Goal: Information Seeking & Learning: Compare options

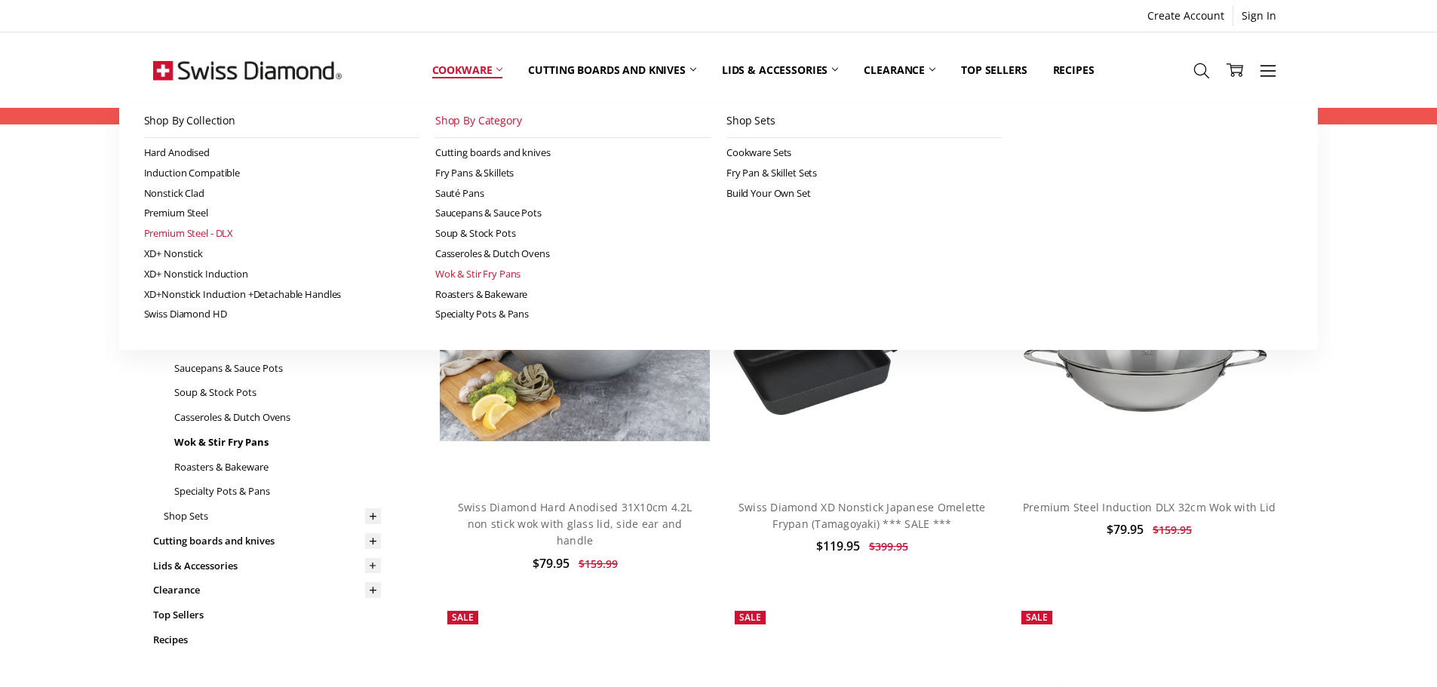
click at [204, 233] on link "Premium Steel - DLX" at bounding box center [281, 233] width 275 height 20
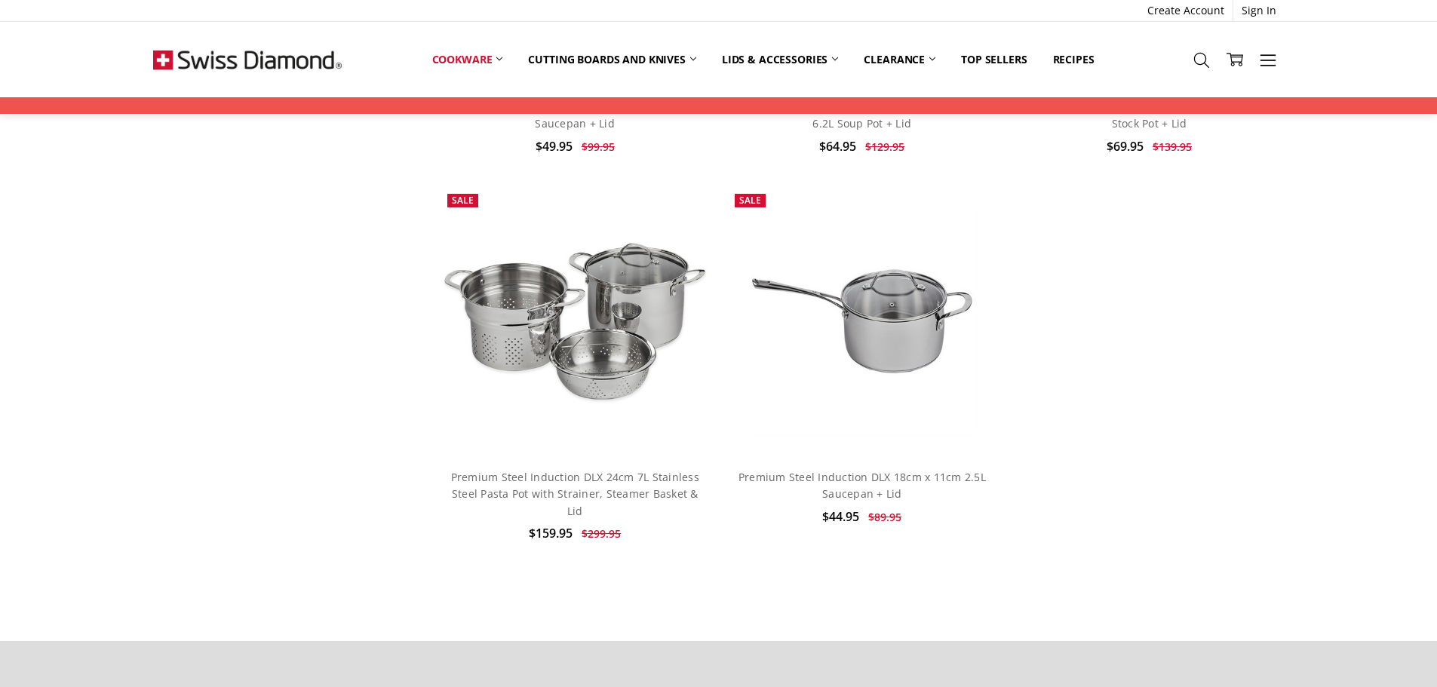
scroll to position [2640, 0]
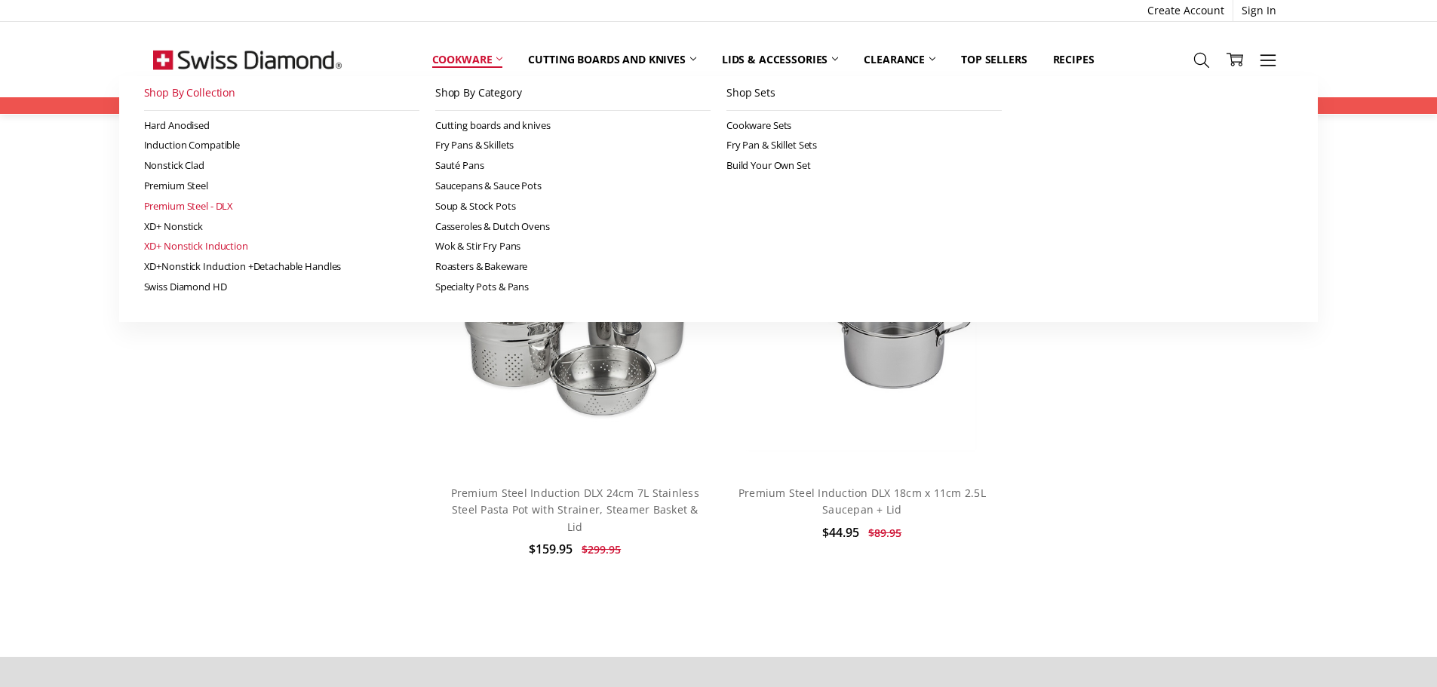
click at [222, 247] on link "XD+ Nonstick Induction" at bounding box center [281, 246] width 275 height 20
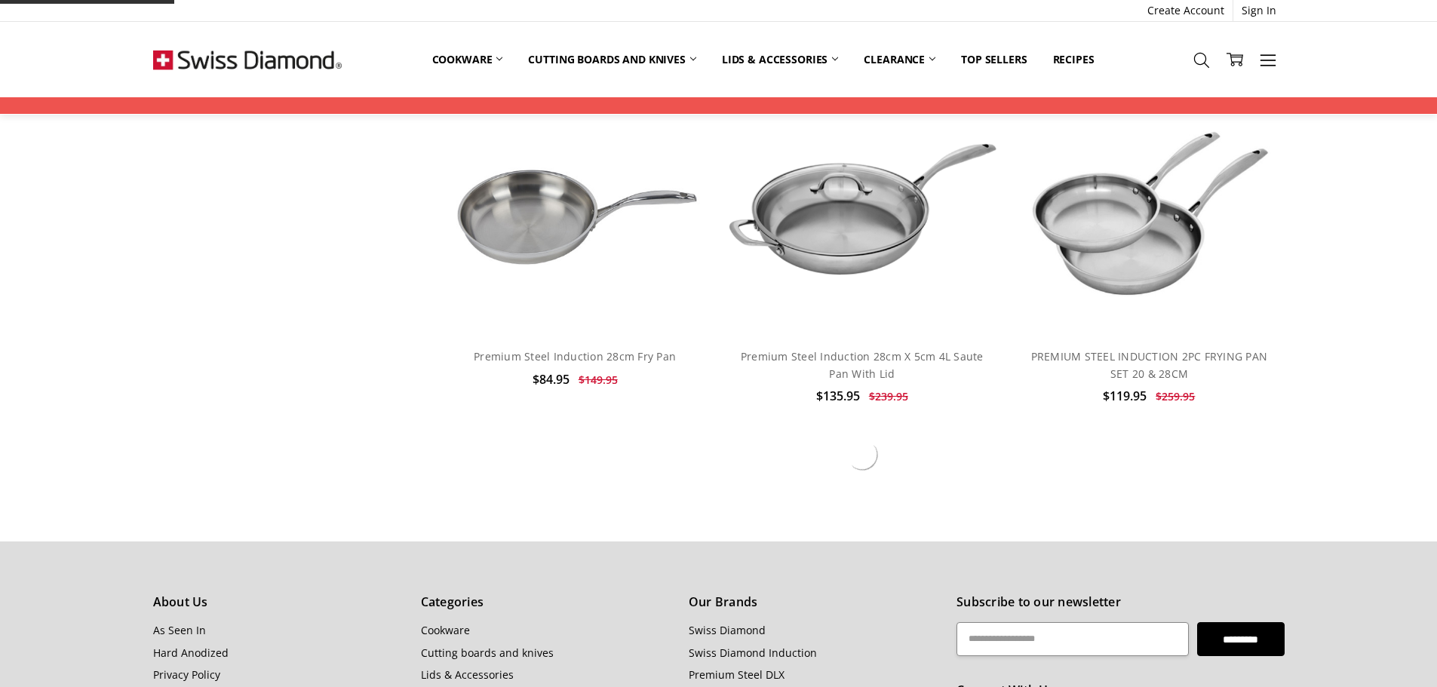
scroll to position [1433, 0]
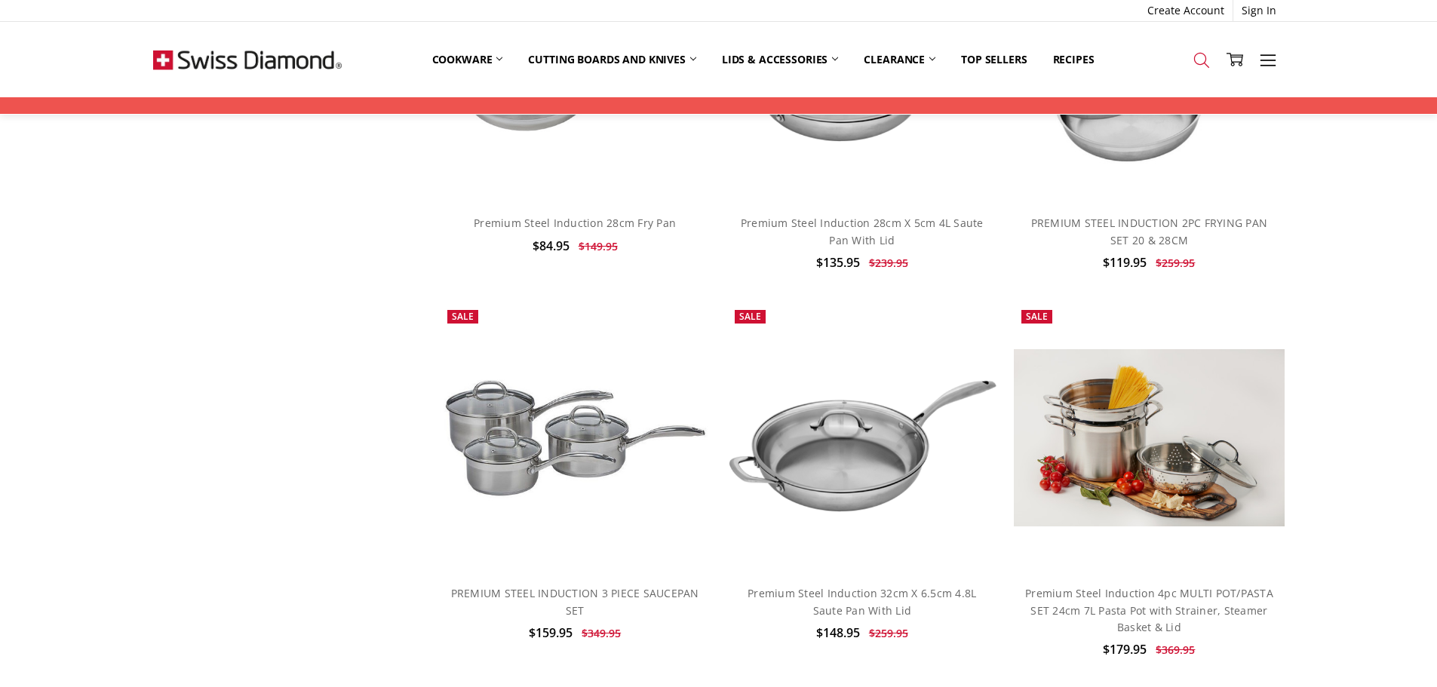
click at [1198, 60] on icon at bounding box center [1201, 60] width 17 height 17
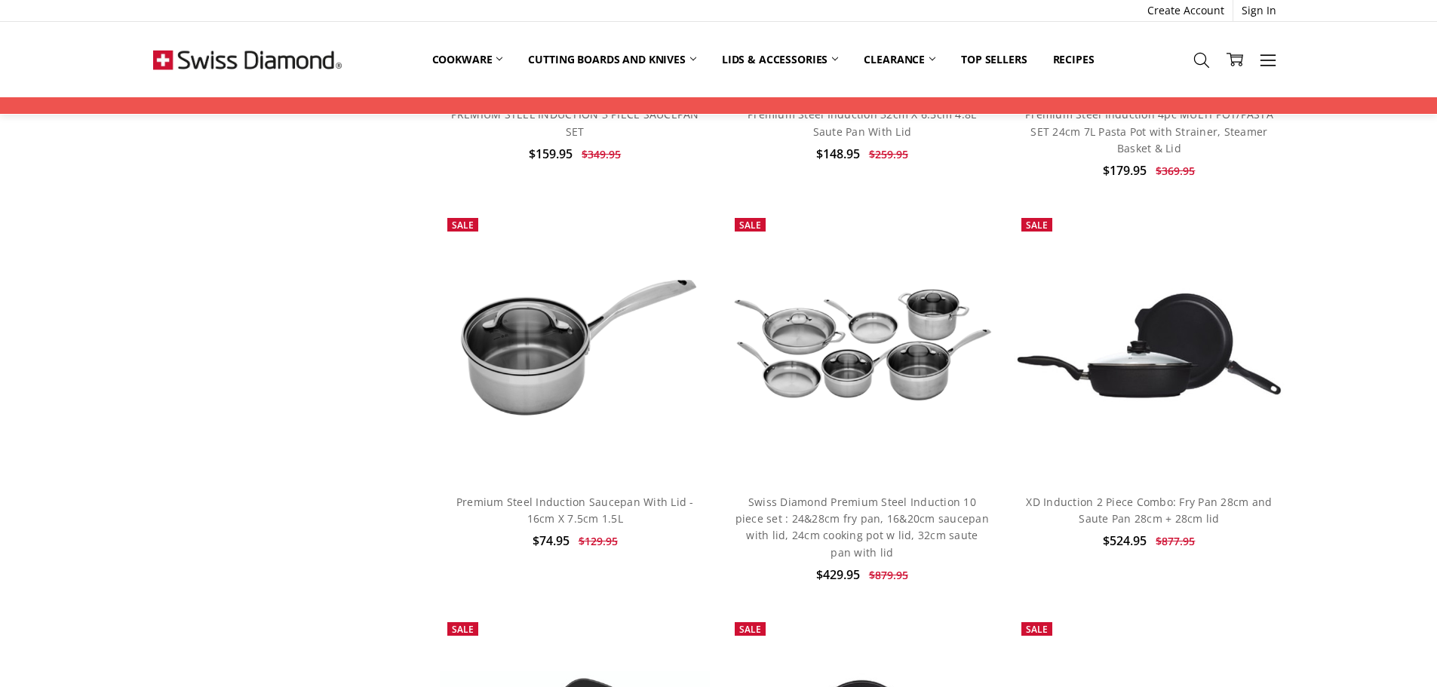
scroll to position [1950, 0]
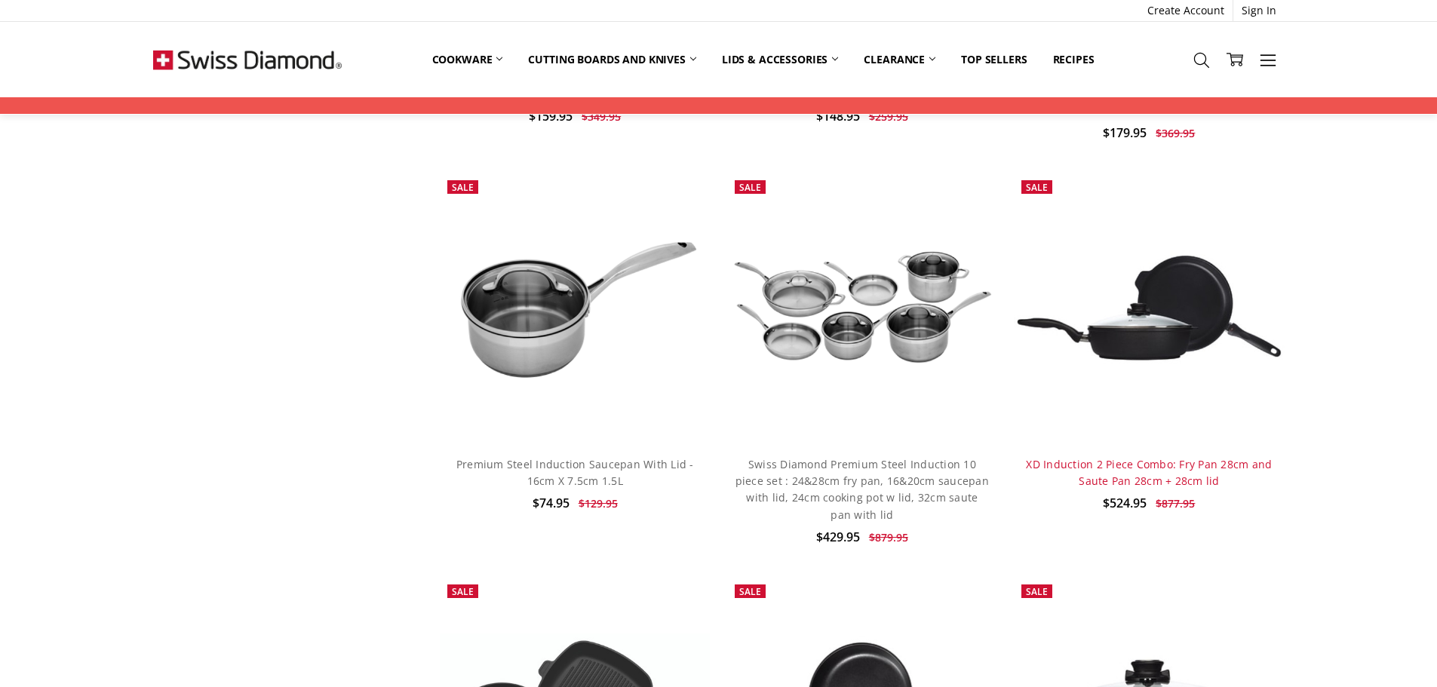
type input "**********"
click at [1195, 477] on link "XD Induction 2 Piece Combo: Fry Pan 28cm and Saute Pan 28cm + 28cm lid" at bounding box center [1149, 472] width 246 height 31
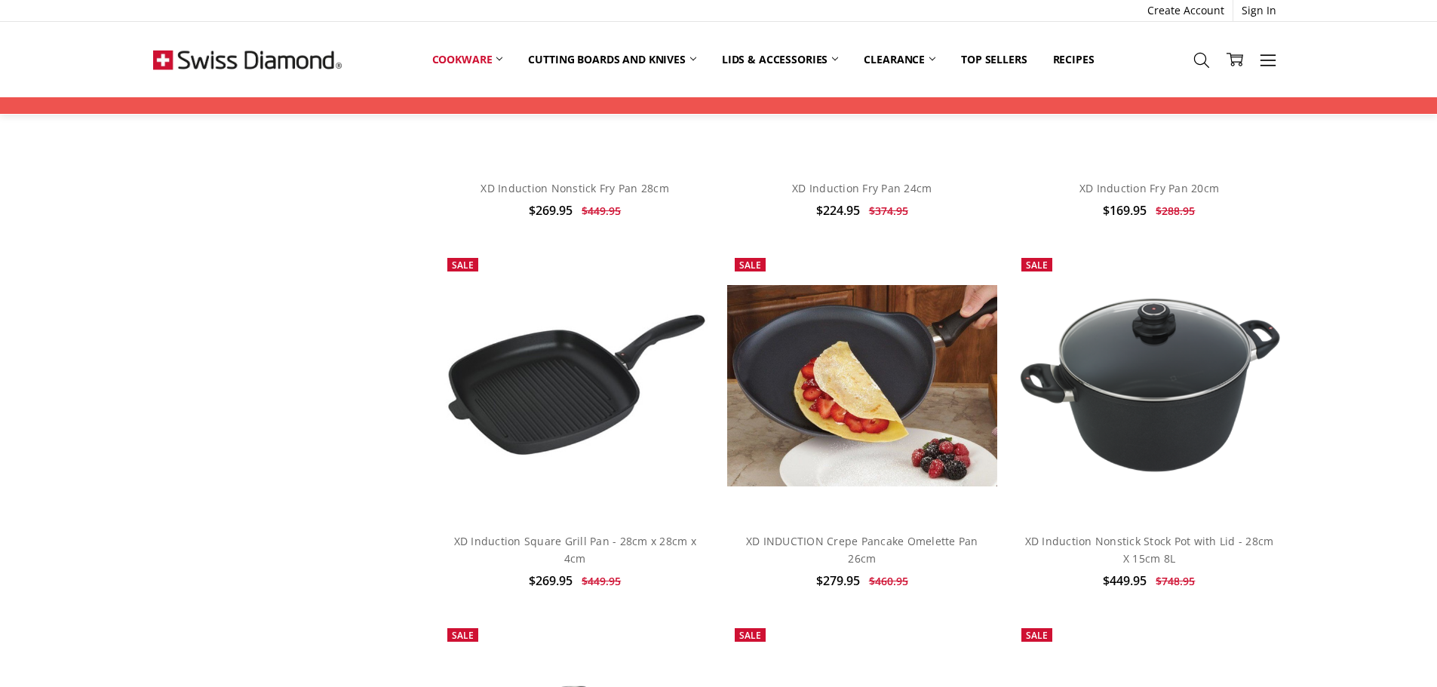
scroll to position [2640, 0]
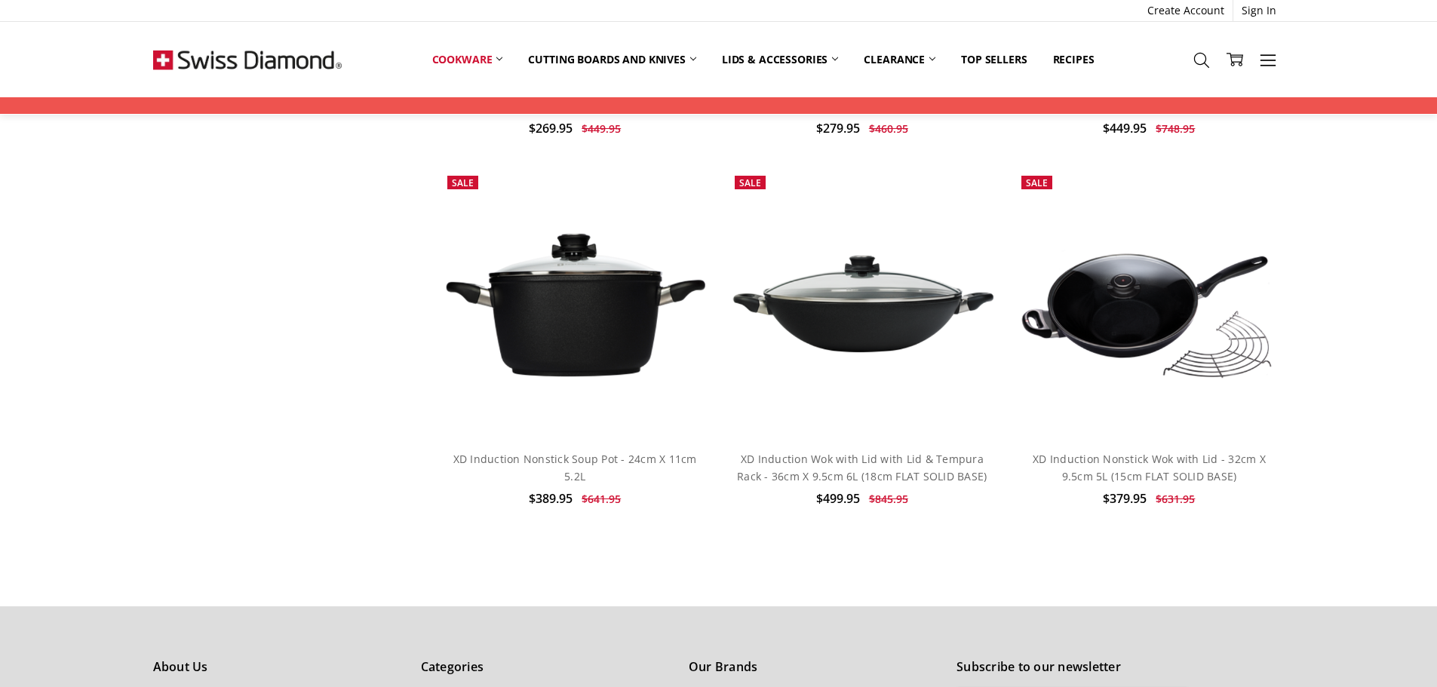
drag, startPoint x: 1354, startPoint y: 292, endPoint x: 994, endPoint y: 560, distance: 449.5
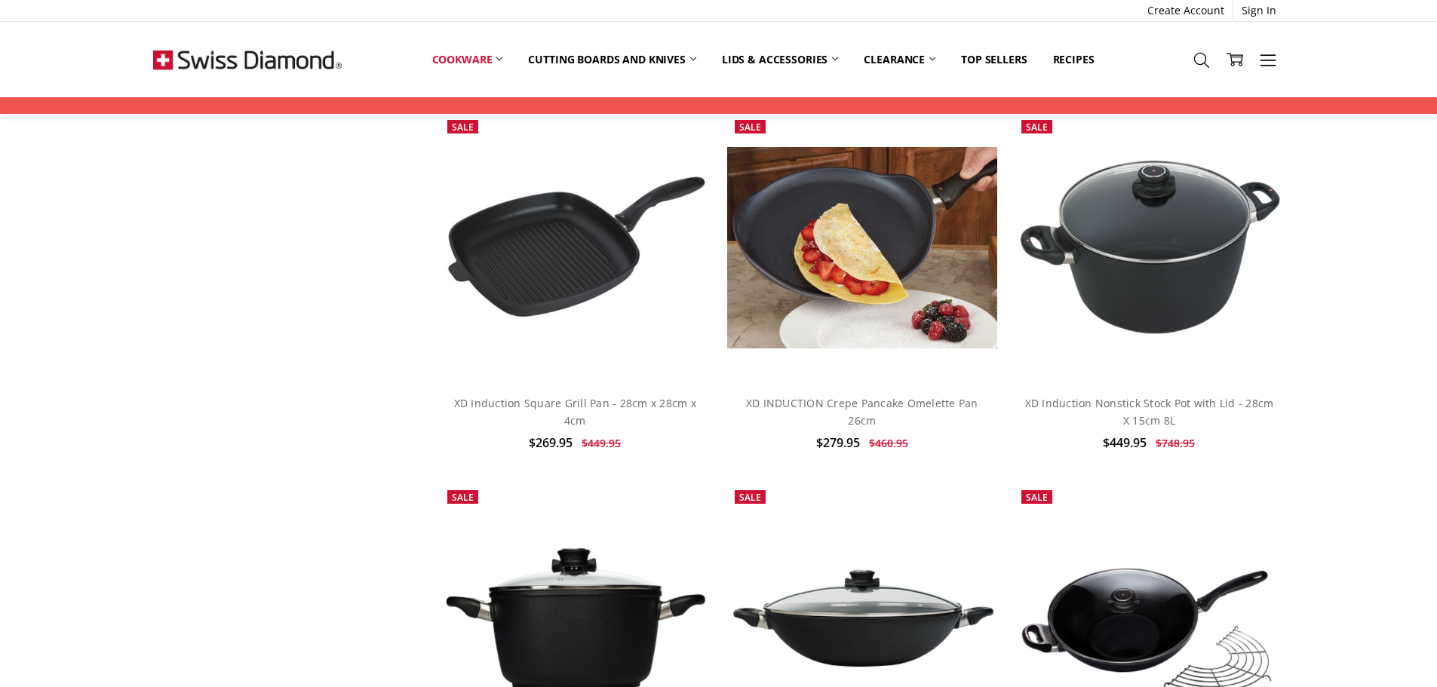
scroll to position [1873, 0]
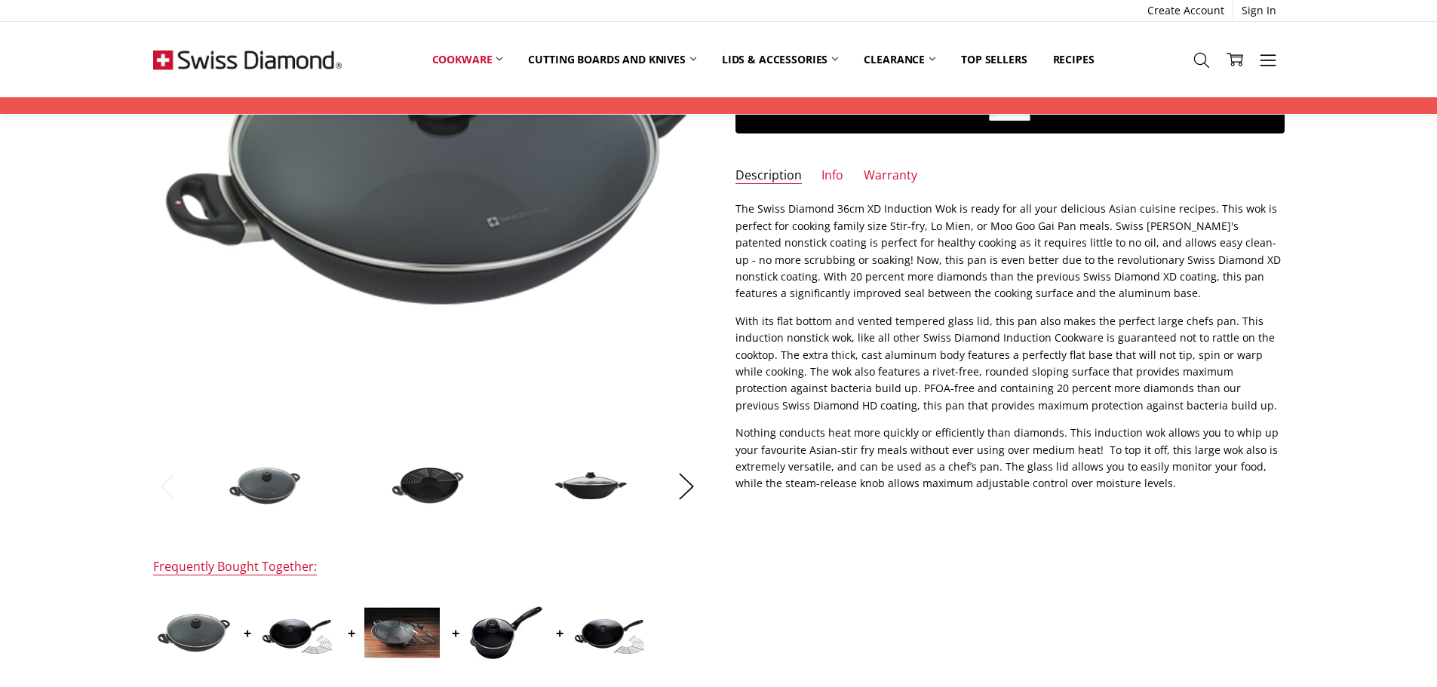
scroll to position [302, 0]
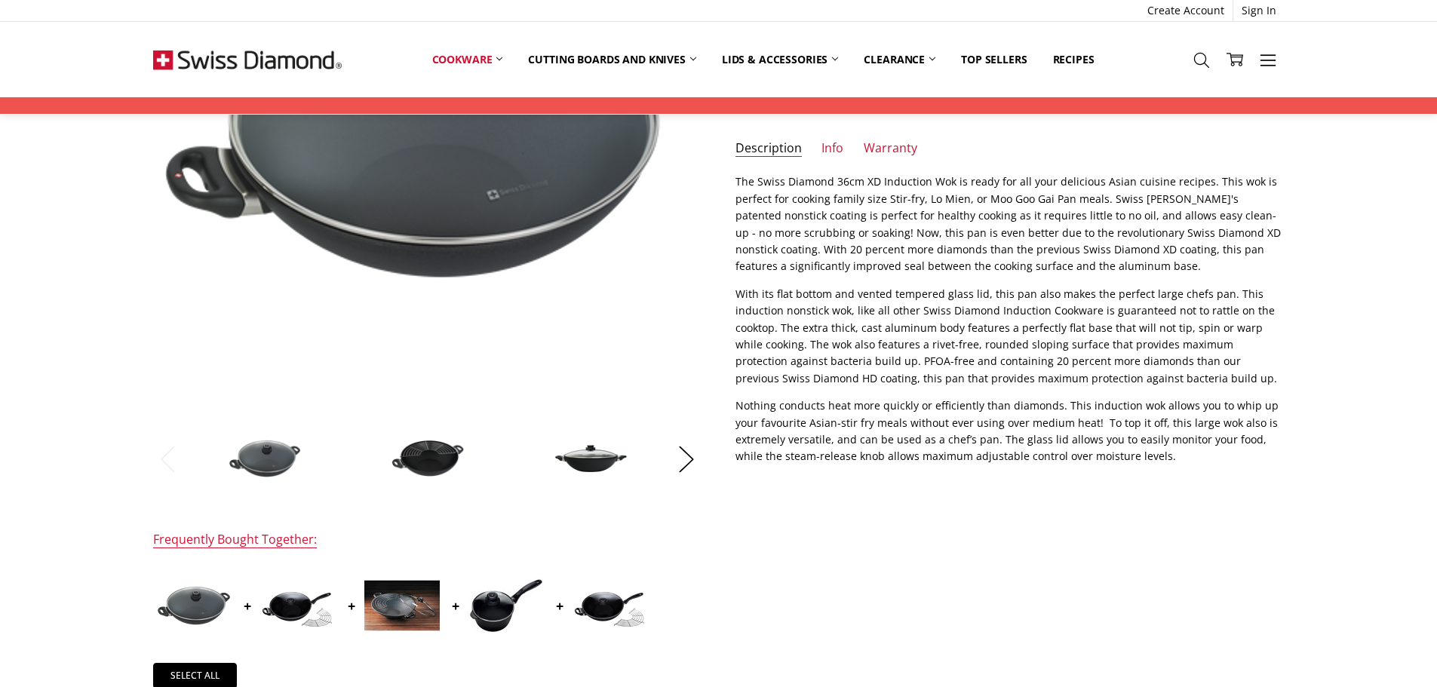
click at [331, 606] on img at bounding box center [297, 606] width 75 height 51
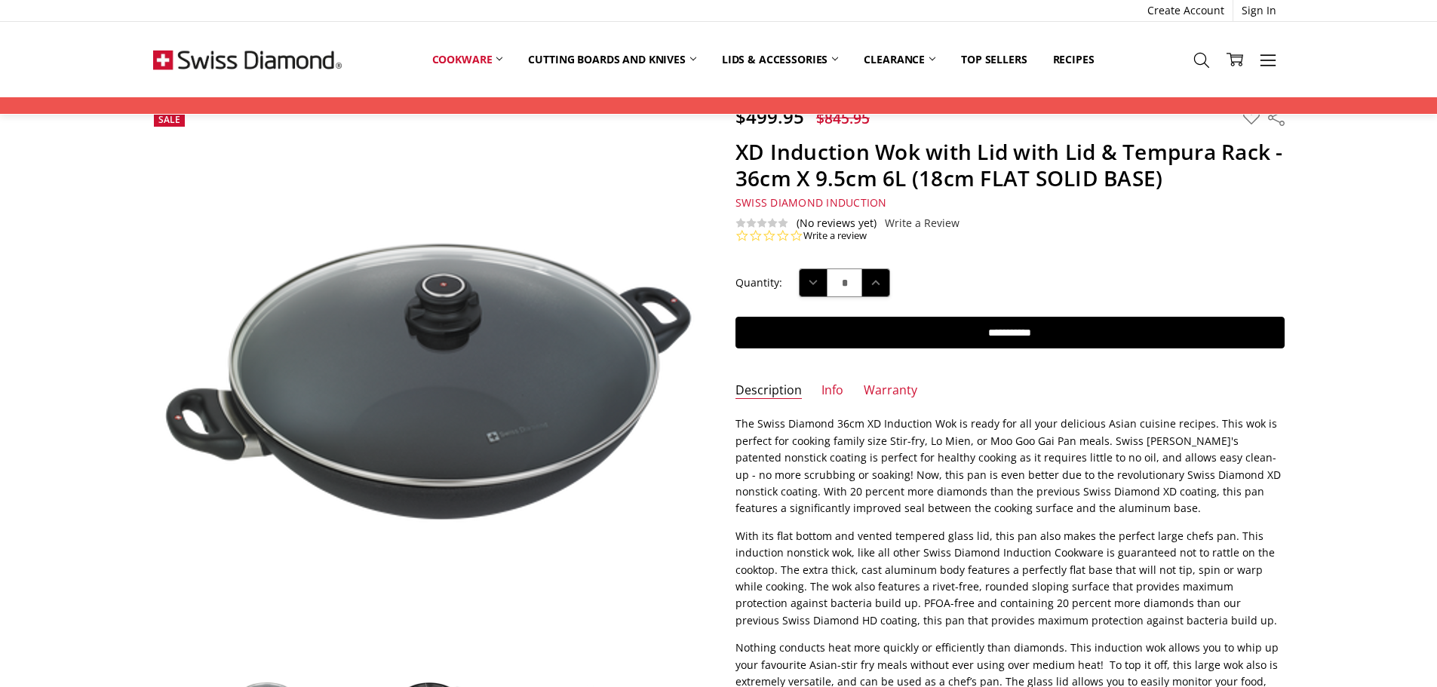
scroll to position [26, 0]
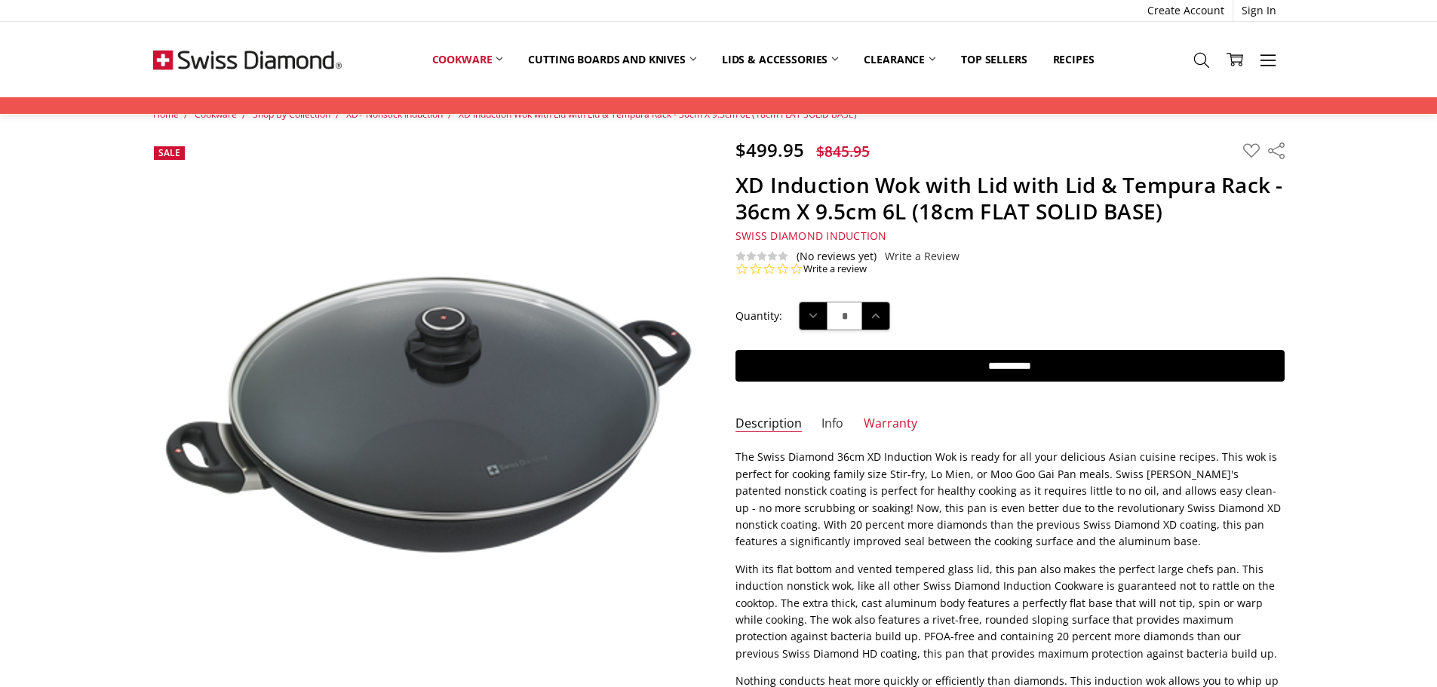
click at [836, 428] on link "Info" at bounding box center [832, 424] width 22 height 17
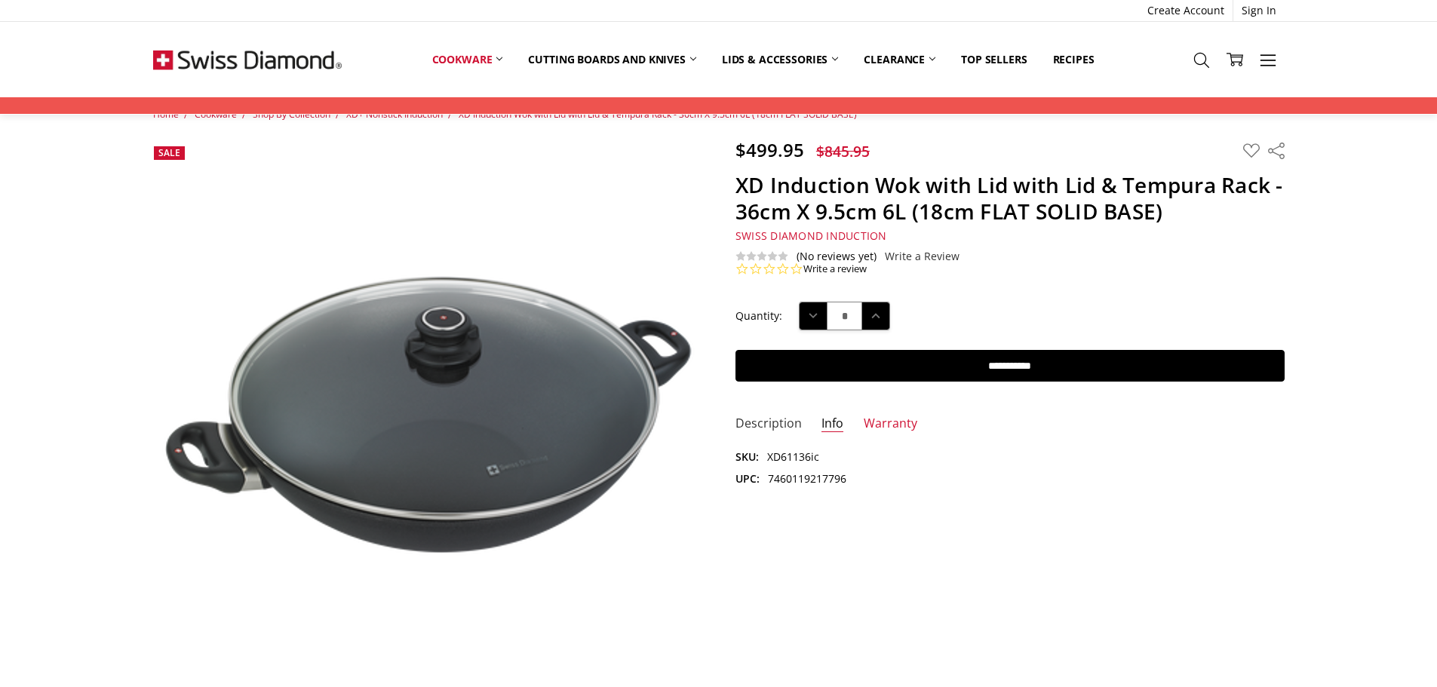
click at [774, 429] on link "Description" at bounding box center [768, 424] width 66 height 17
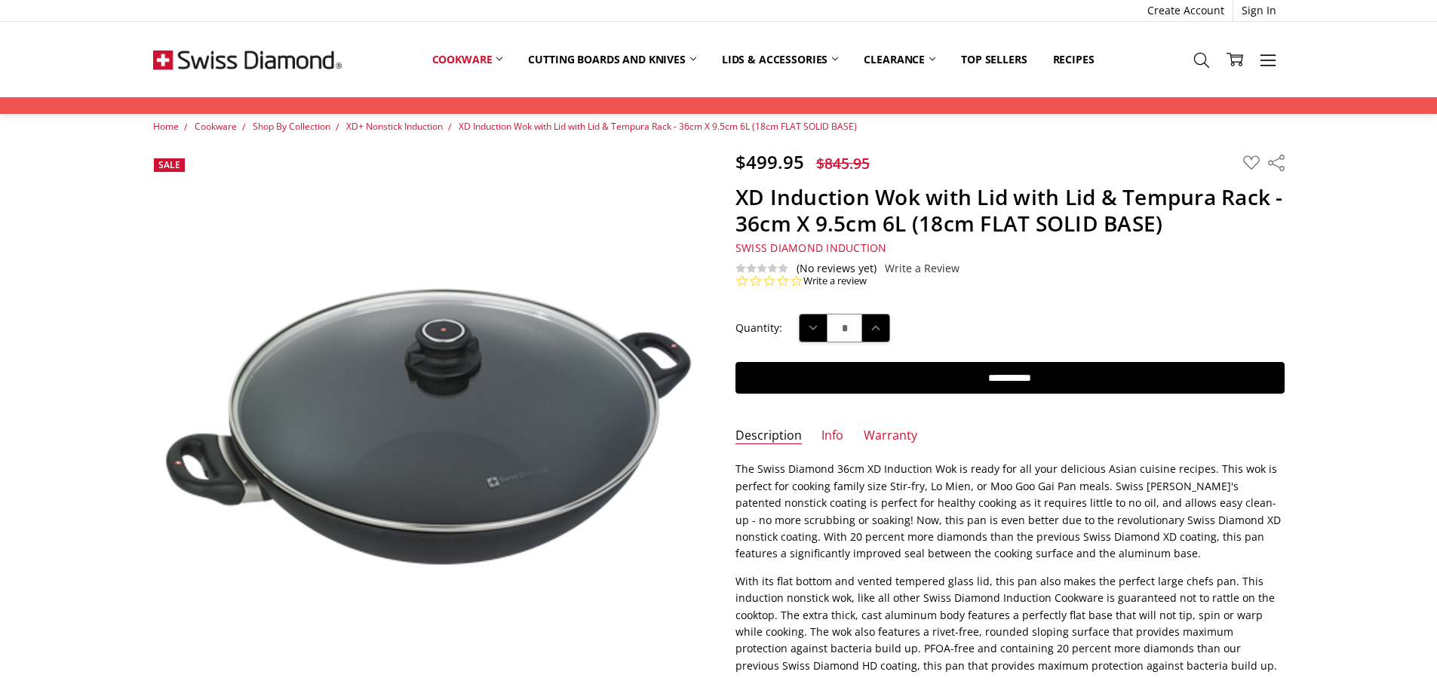
scroll to position [0, 0]
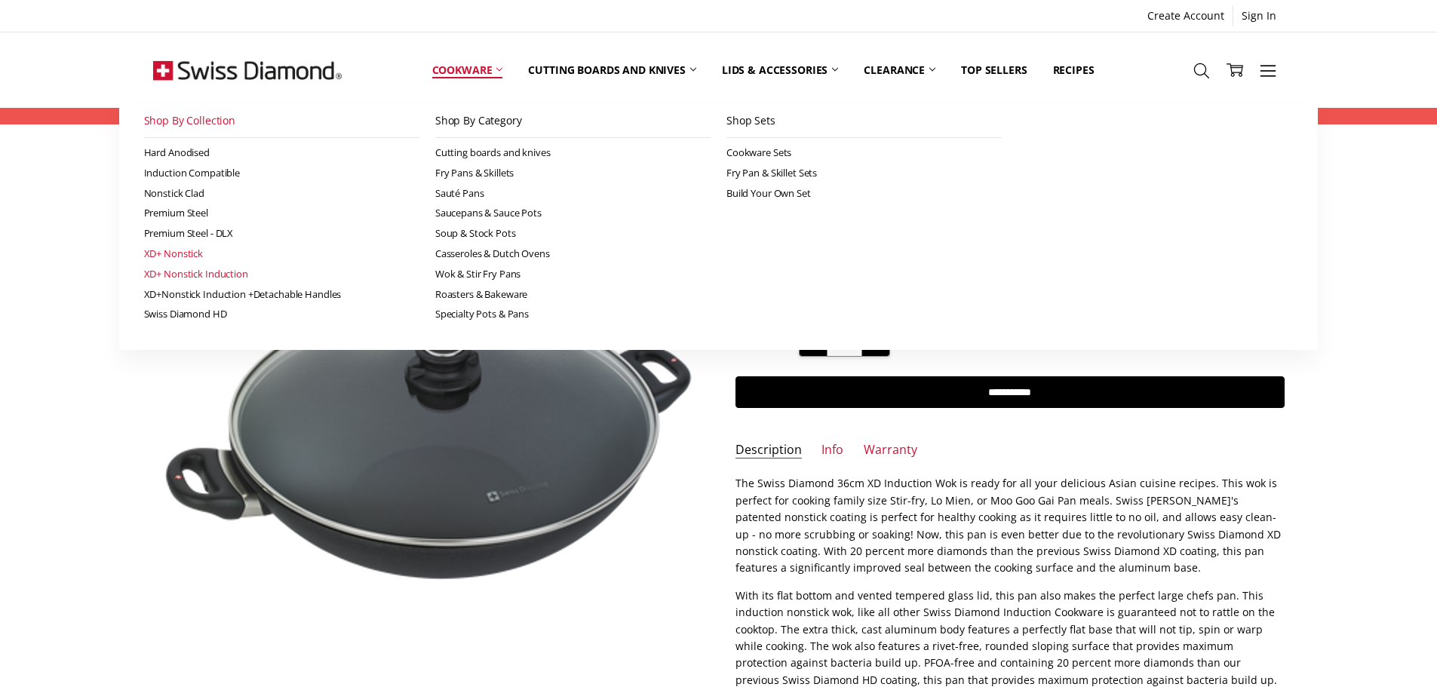
click at [191, 252] on link "XD+ Nonstick" at bounding box center [281, 254] width 275 height 20
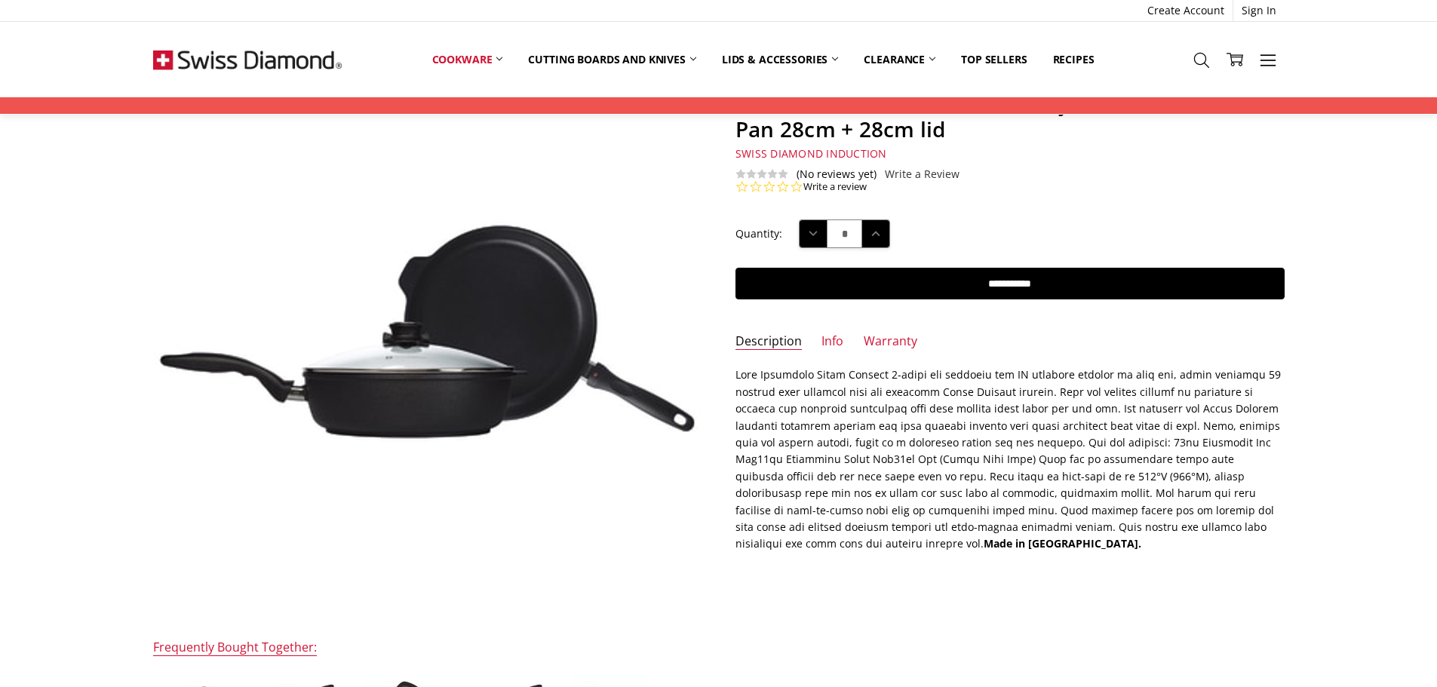
scroll to position [75, 0]
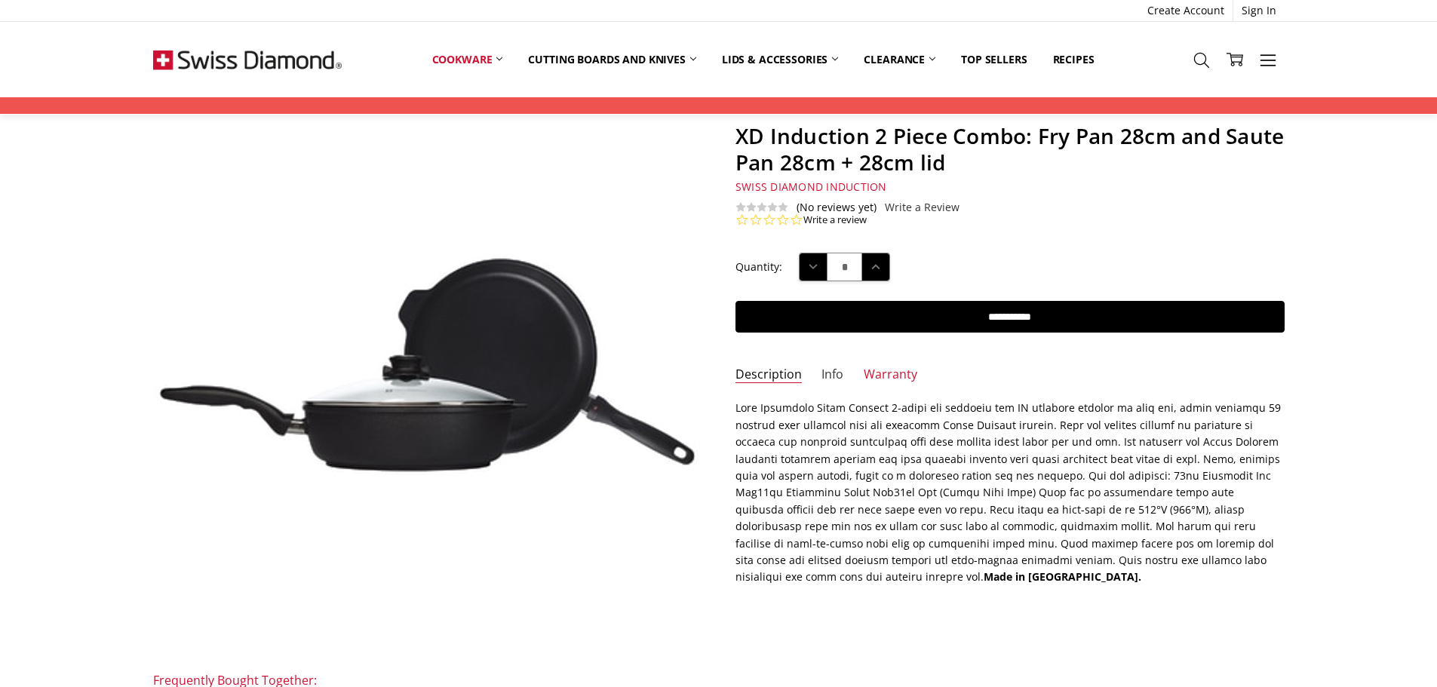
click at [825, 379] on link "Info" at bounding box center [832, 375] width 22 height 17
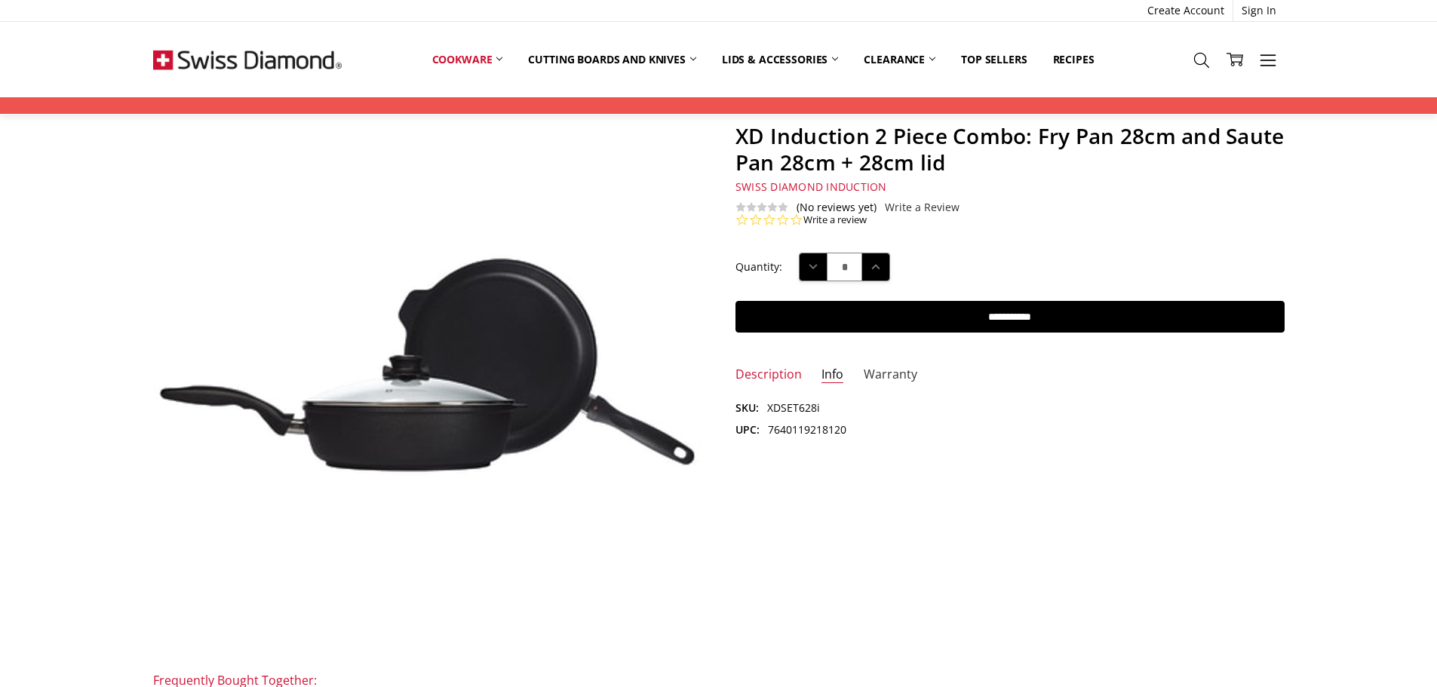
click at [878, 373] on link "Warranty" at bounding box center [891, 375] width 54 height 17
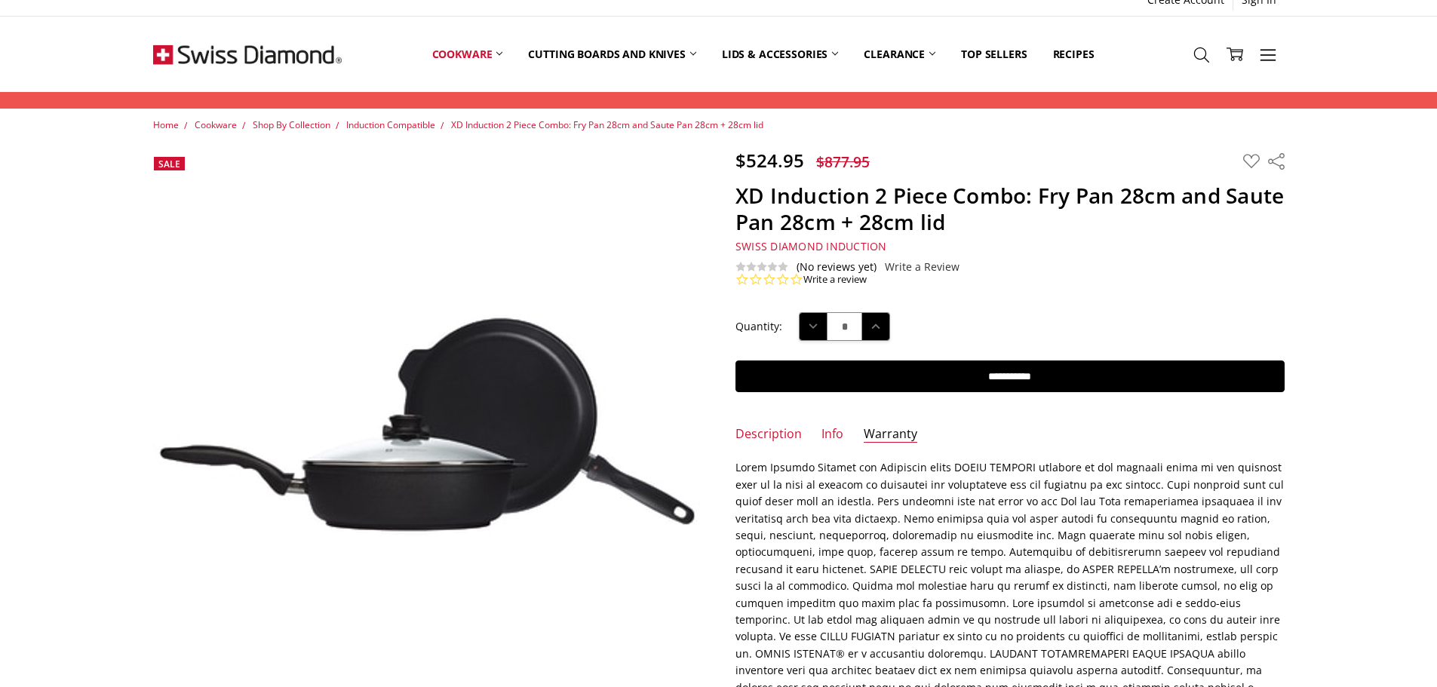
scroll to position [0, 0]
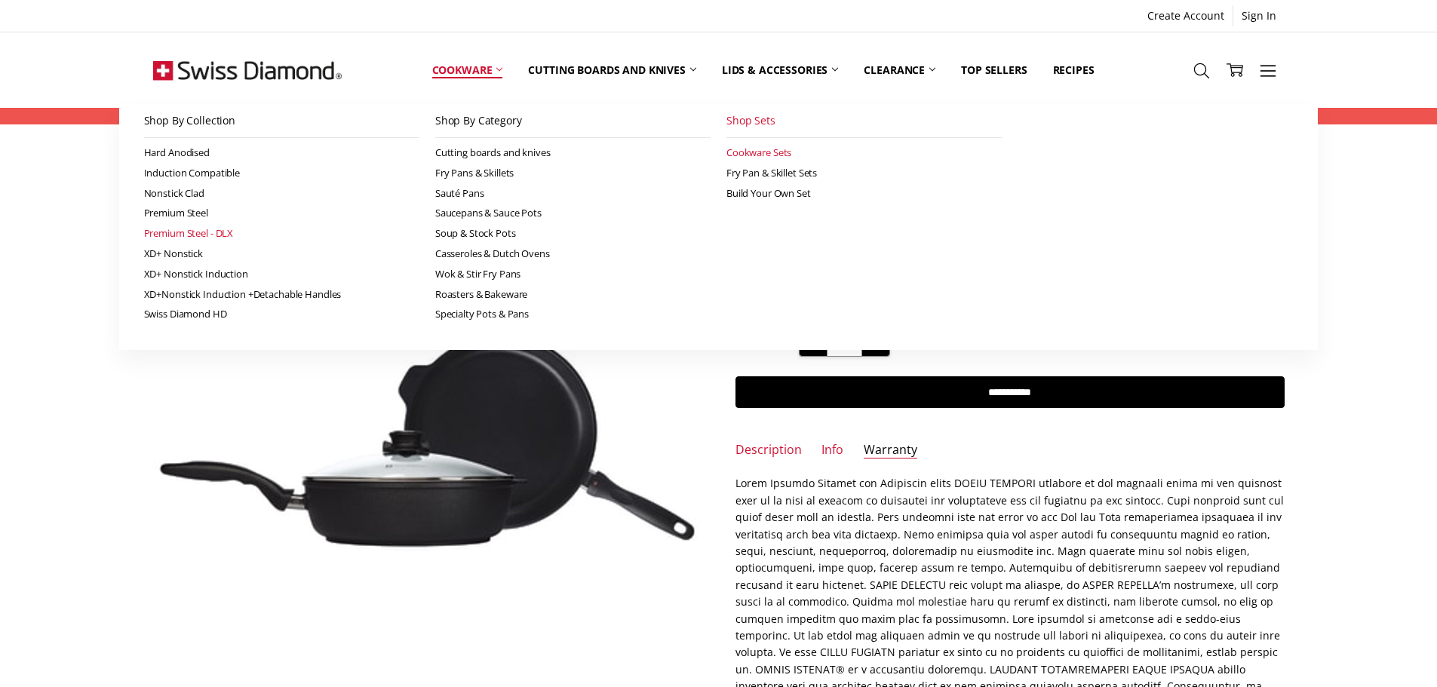
click at [221, 231] on link "Premium Steel - DLX" at bounding box center [281, 233] width 275 height 20
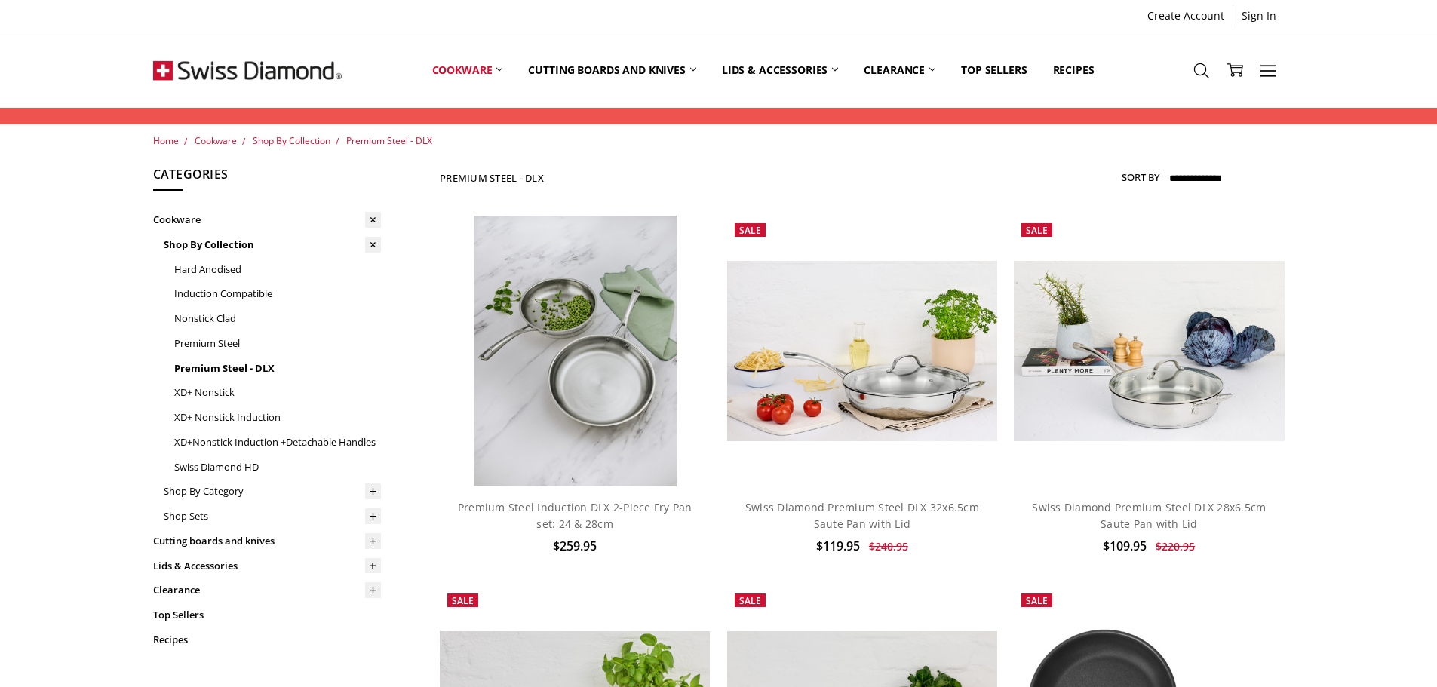
scroll to position [377, 0]
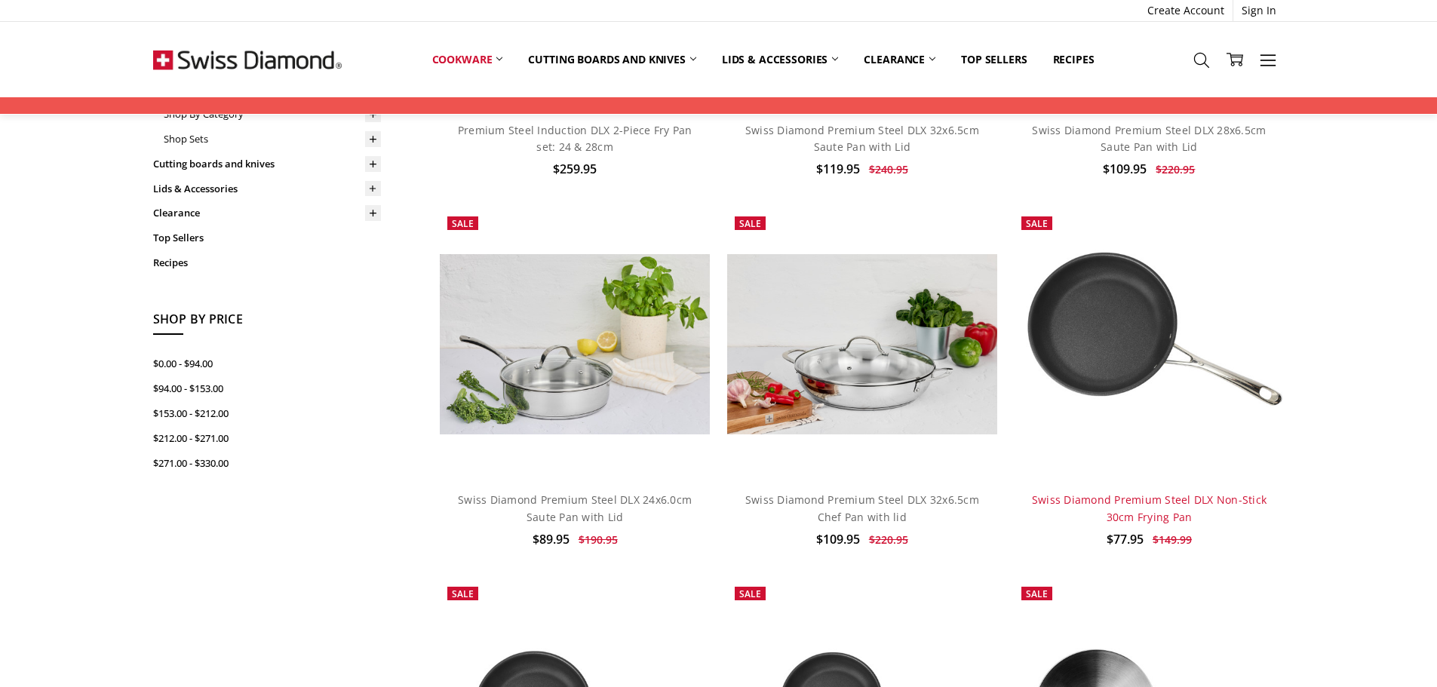
click at [1156, 508] on link "Swiss Diamond Premium Steel DLX Non-Stick 30cm Frying Pan" at bounding box center [1149, 507] width 235 height 31
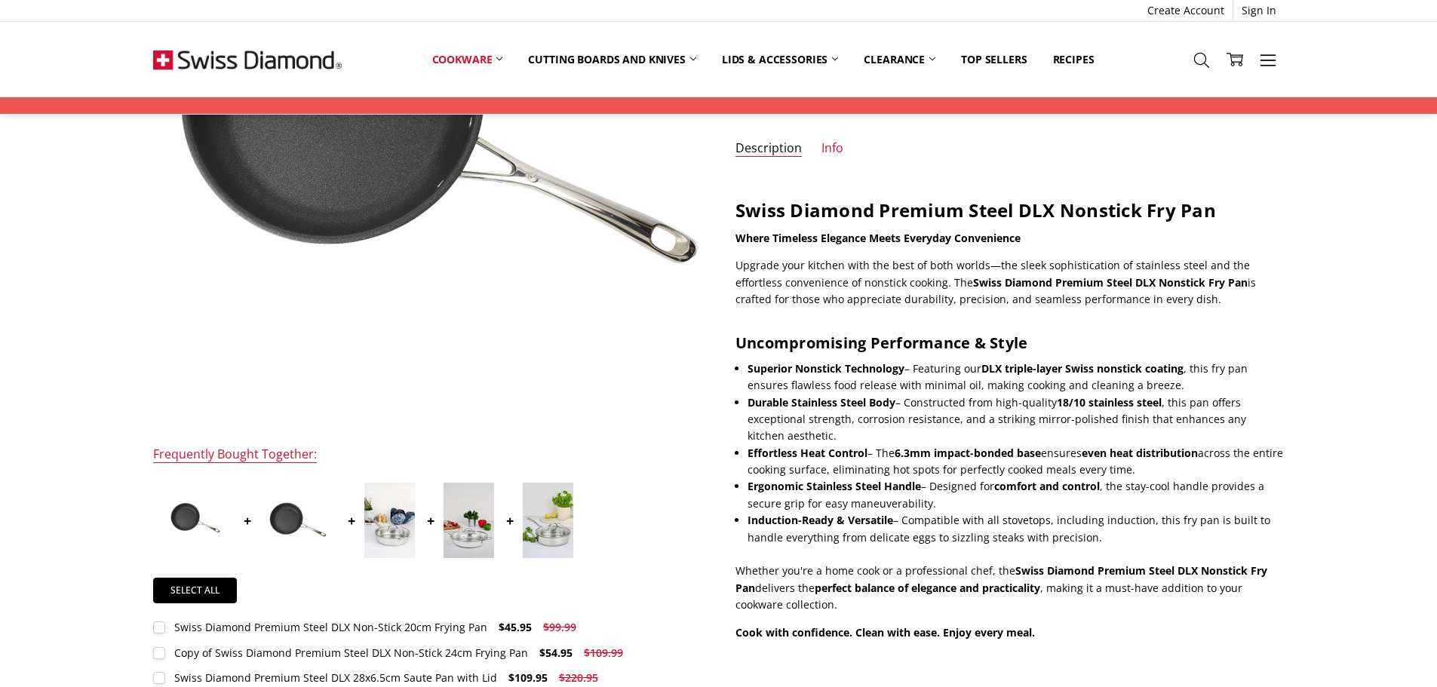
scroll to position [75, 0]
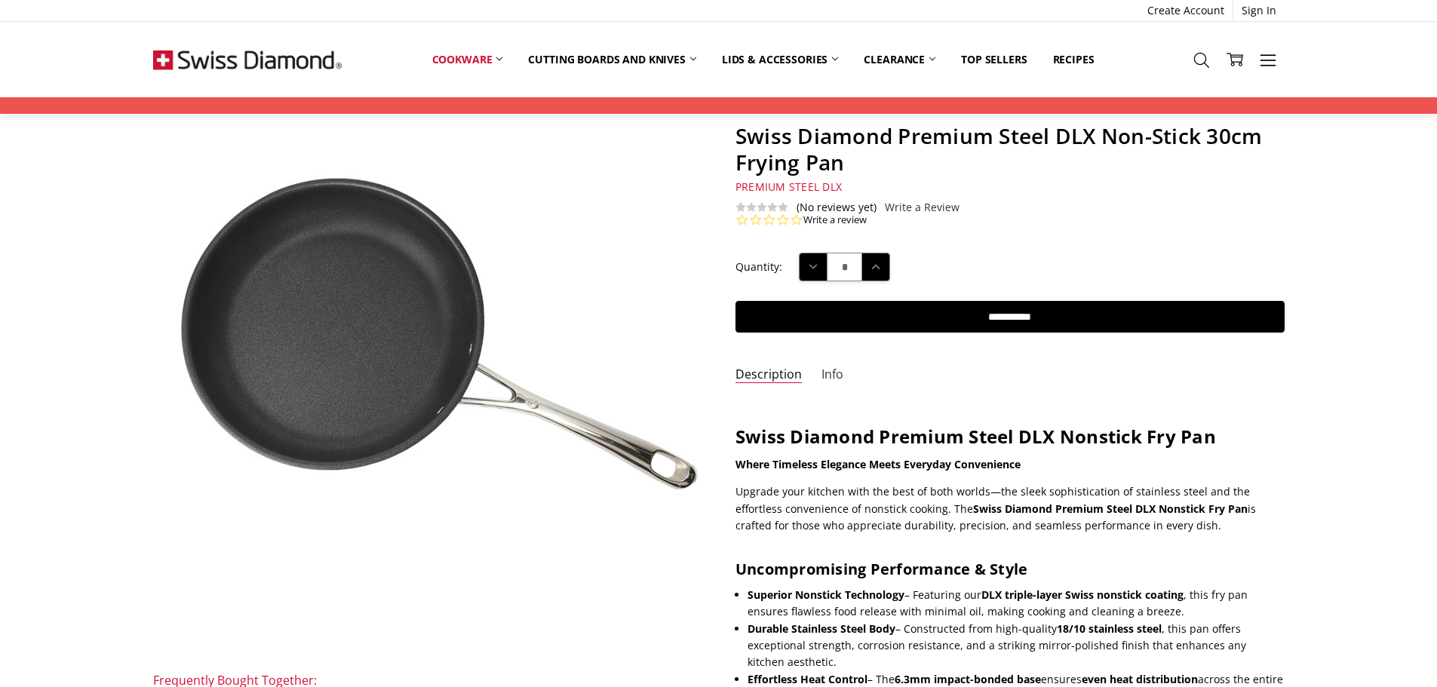
click at [833, 378] on link "Info" at bounding box center [832, 375] width 22 height 17
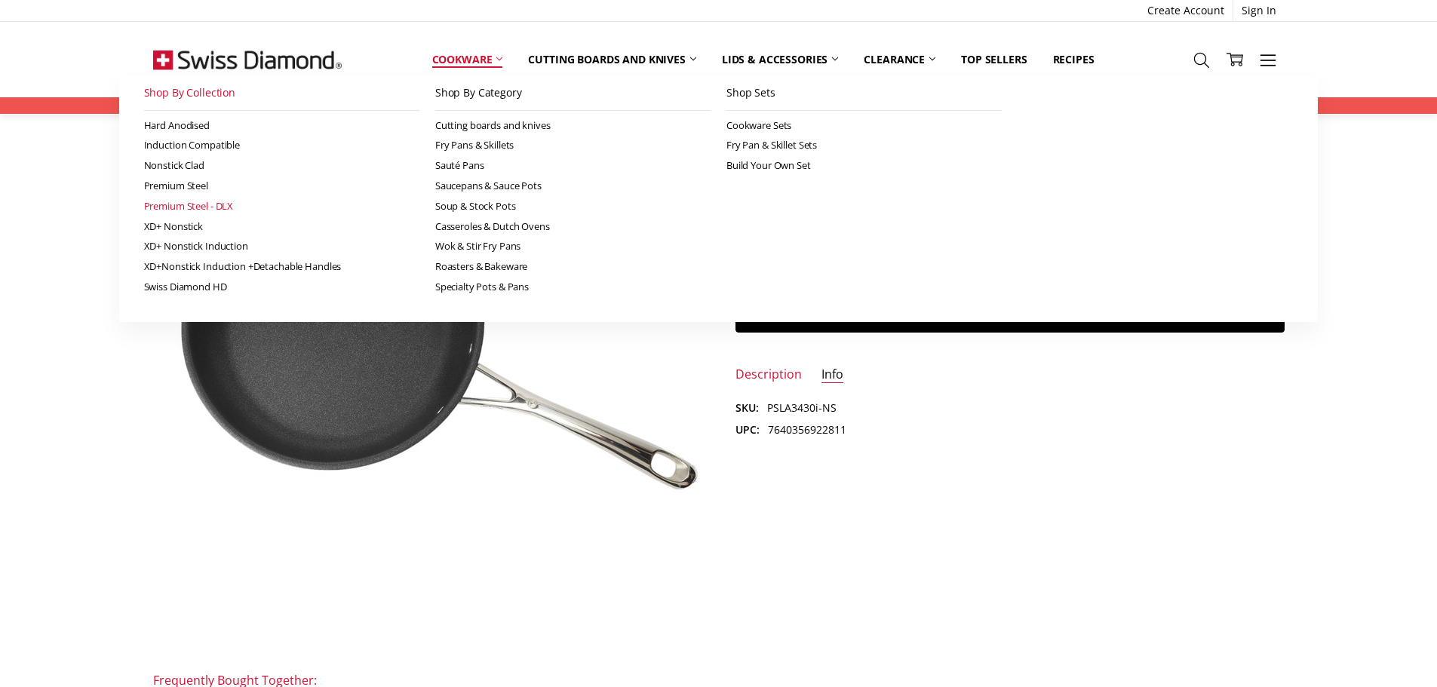
click at [185, 207] on link "Premium Steel - DLX" at bounding box center [281, 206] width 275 height 20
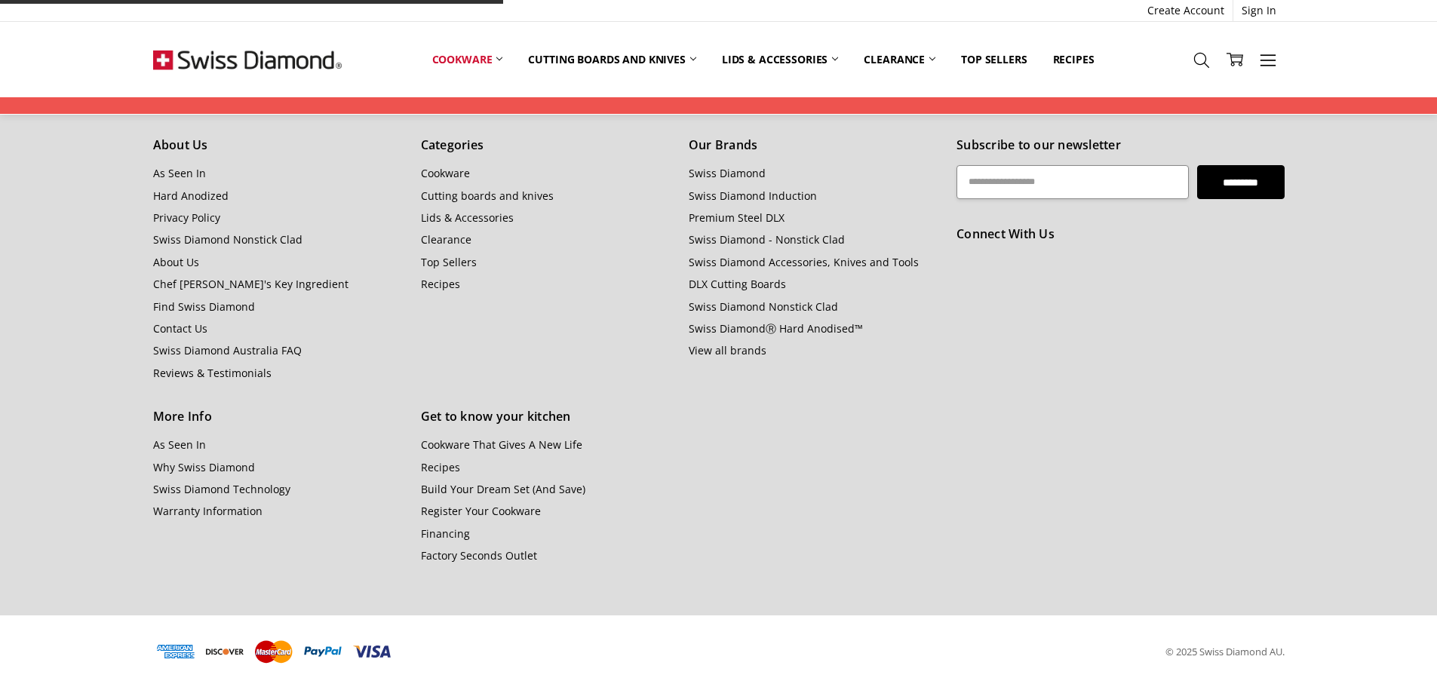
scroll to position [3212, 0]
click at [762, 213] on link "Premium Steel DLX" at bounding box center [737, 217] width 96 height 14
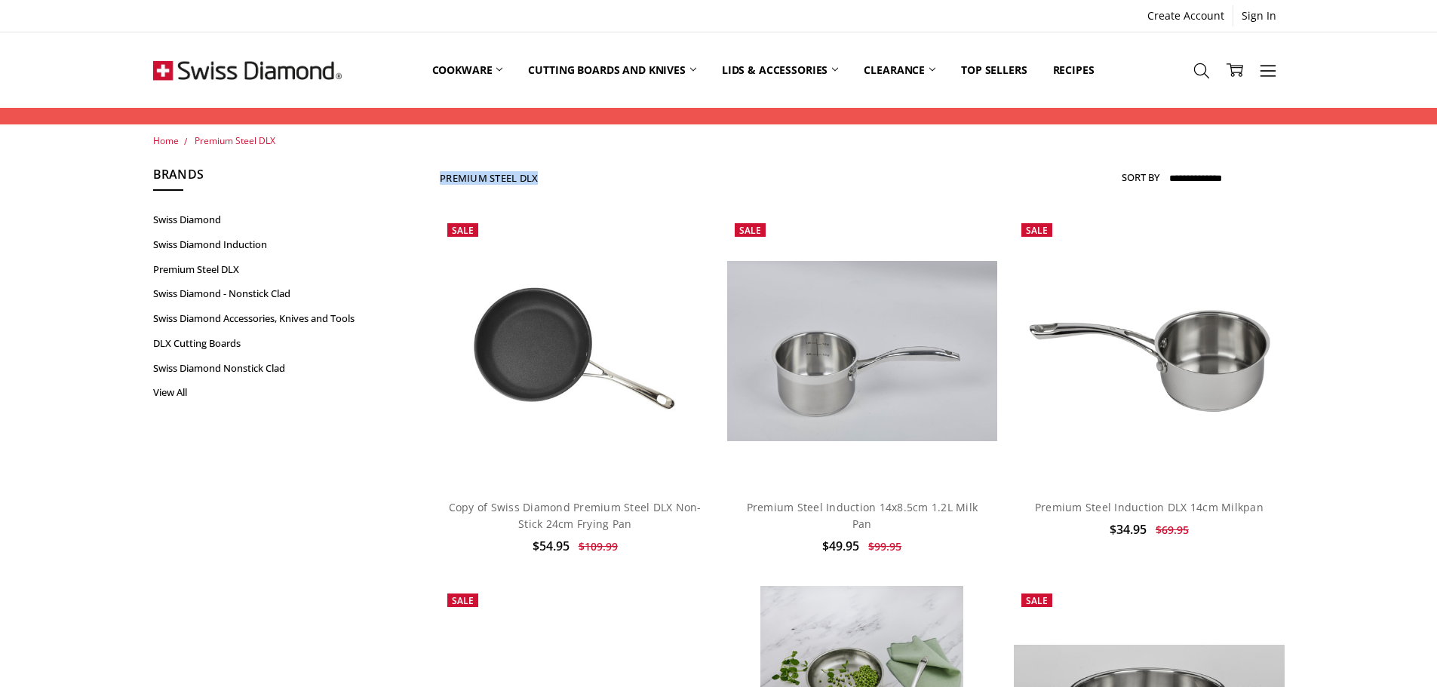
click at [600, 181] on div "**********" at bounding box center [862, 178] width 844 height 26
click at [559, 175] on div "**********" at bounding box center [862, 178] width 844 height 26
drag, startPoint x: 547, startPoint y: 177, endPoint x: 439, endPoint y: 173, distance: 107.9
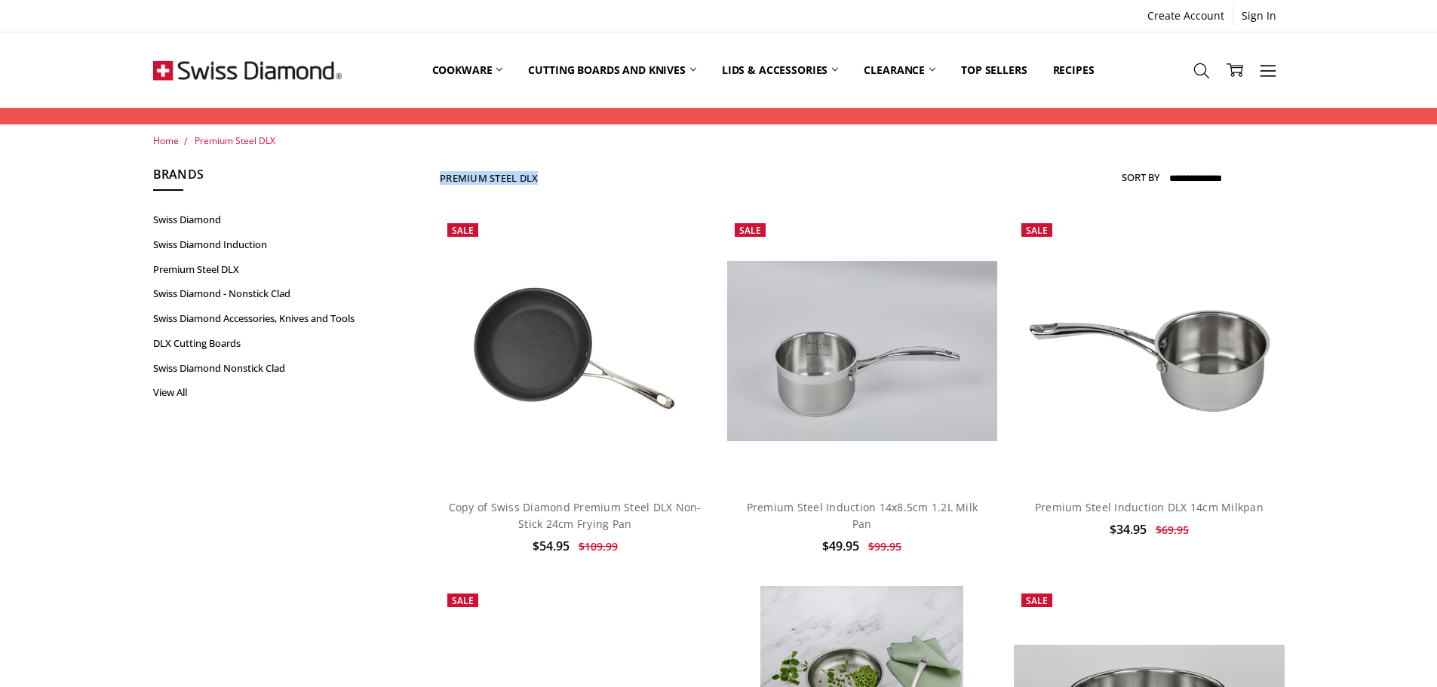
copy h1 "Premium Steel DLX"
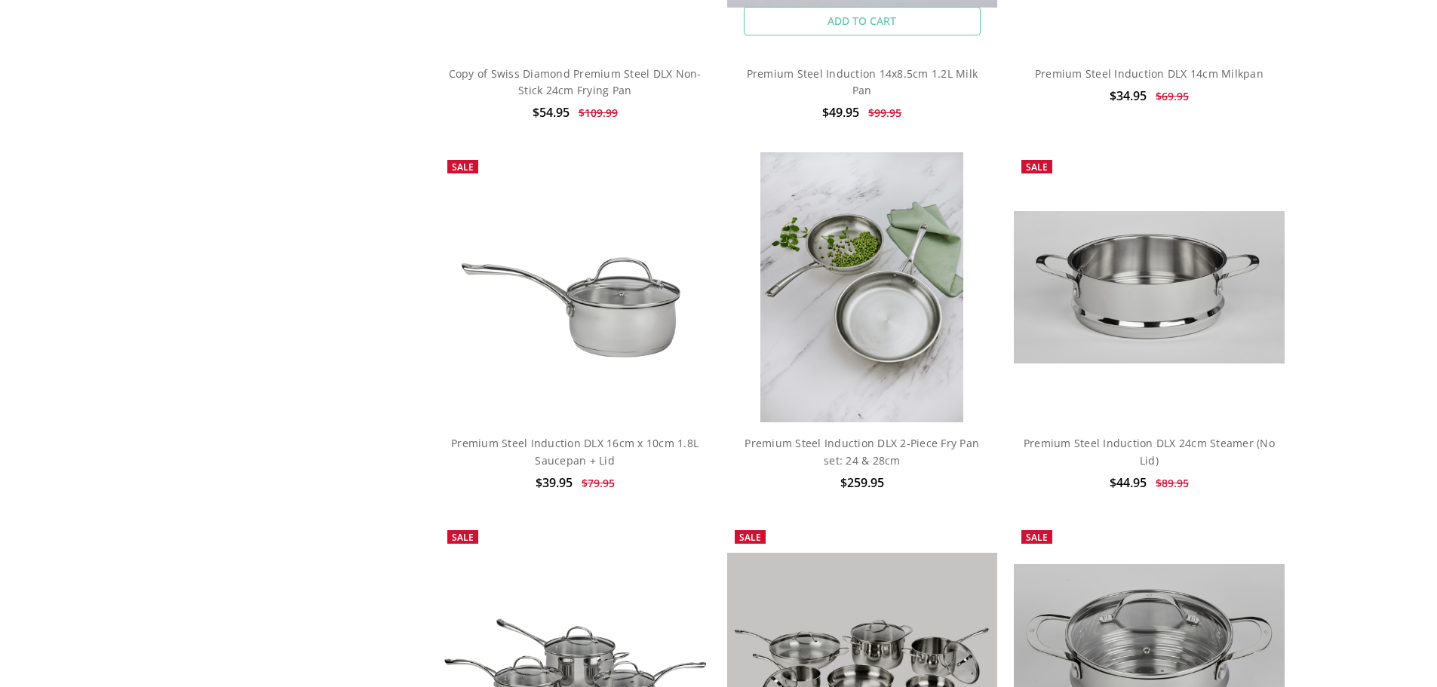
scroll to position [528, 0]
